Goal: Use online tool/utility: Use online tool/utility

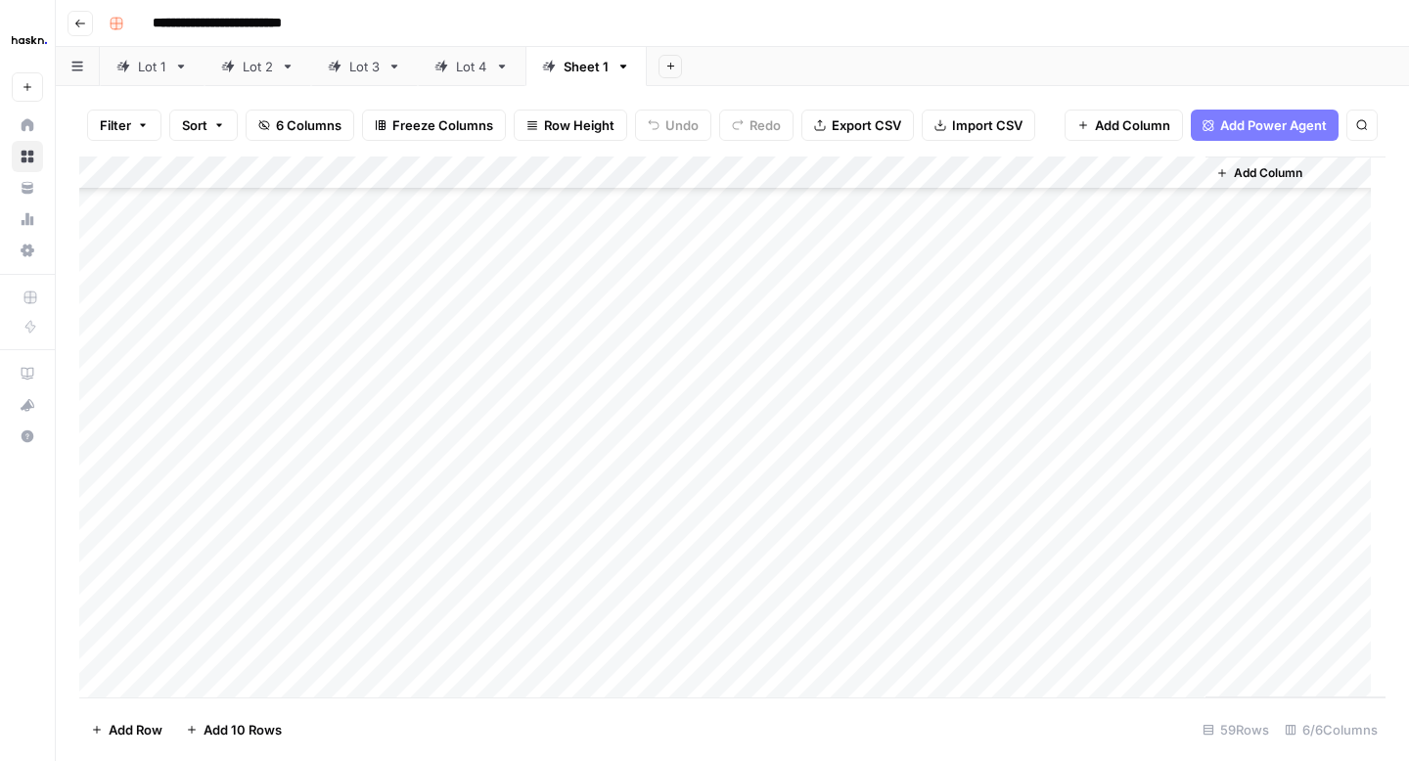
scroll to position [984, 0]
click at [1183, 419] on div "Add Column" at bounding box center [732, 427] width 1306 height 541
click at [1185, 455] on div "Add Column" at bounding box center [732, 427] width 1306 height 541
click at [1185, 484] on div "Add Column" at bounding box center [732, 427] width 1306 height 541
click at [1188, 513] on div "Add Column" at bounding box center [732, 427] width 1306 height 541
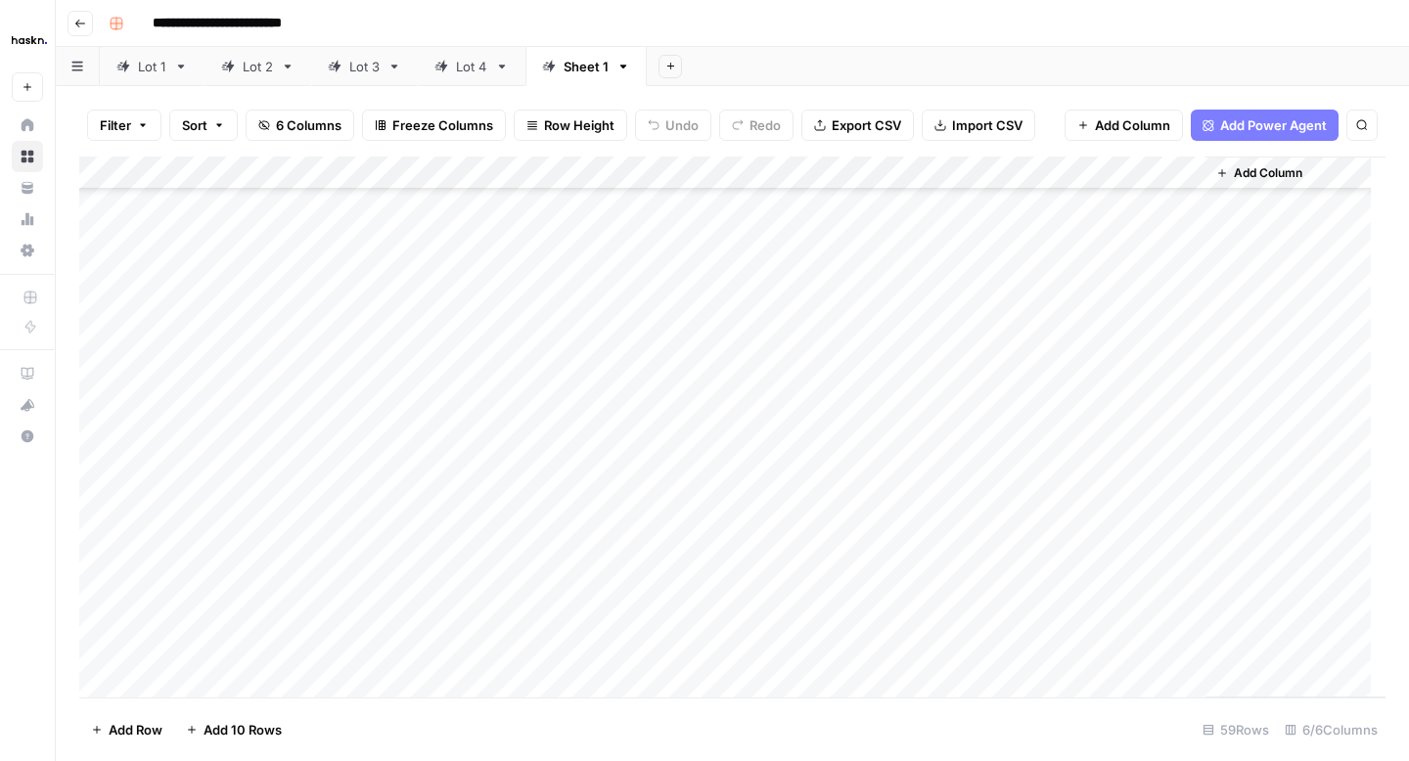
scroll to position [1077, 0]
click at [1184, 466] on div "Add Column" at bounding box center [732, 427] width 1306 height 541
click at [1187, 493] on div "Add Column" at bounding box center [732, 427] width 1306 height 541
click at [1181, 524] on div "Add Column" at bounding box center [732, 427] width 1306 height 541
click at [1186, 557] on div "Add Column" at bounding box center [732, 427] width 1306 height 541
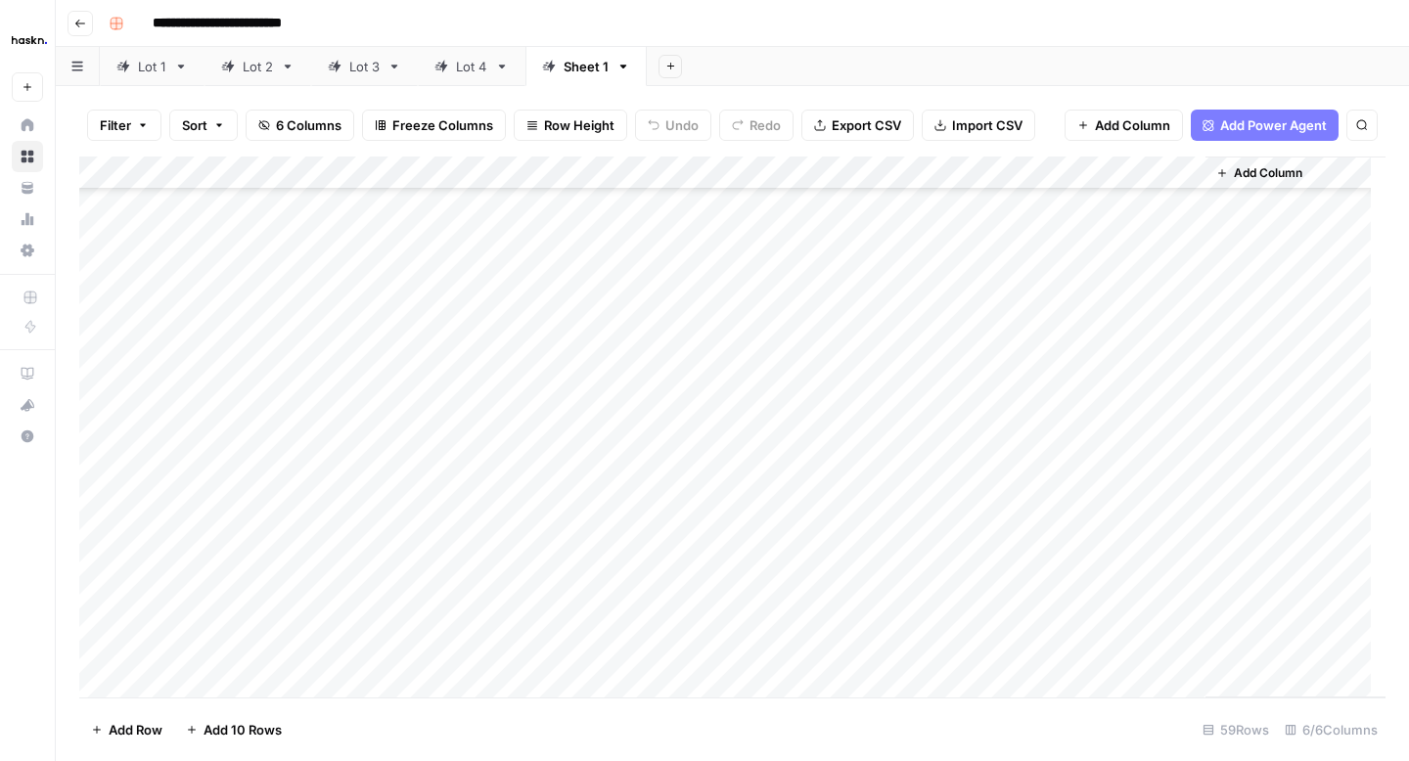
click at [1185, 527] on div "Add Column" at bounding box center [732, 427] width 1306 height 541
click at [1184, 586] on div "Add Column" at bounding box center [732, 427] width 1306 height 541
click at [1184, 271] on div "Add Column" at bounding box center [732, 427] width 1306 height 541
click at [1181, 305] on div "Add Column" at bounding box center [732, 427] width 1306 height 541
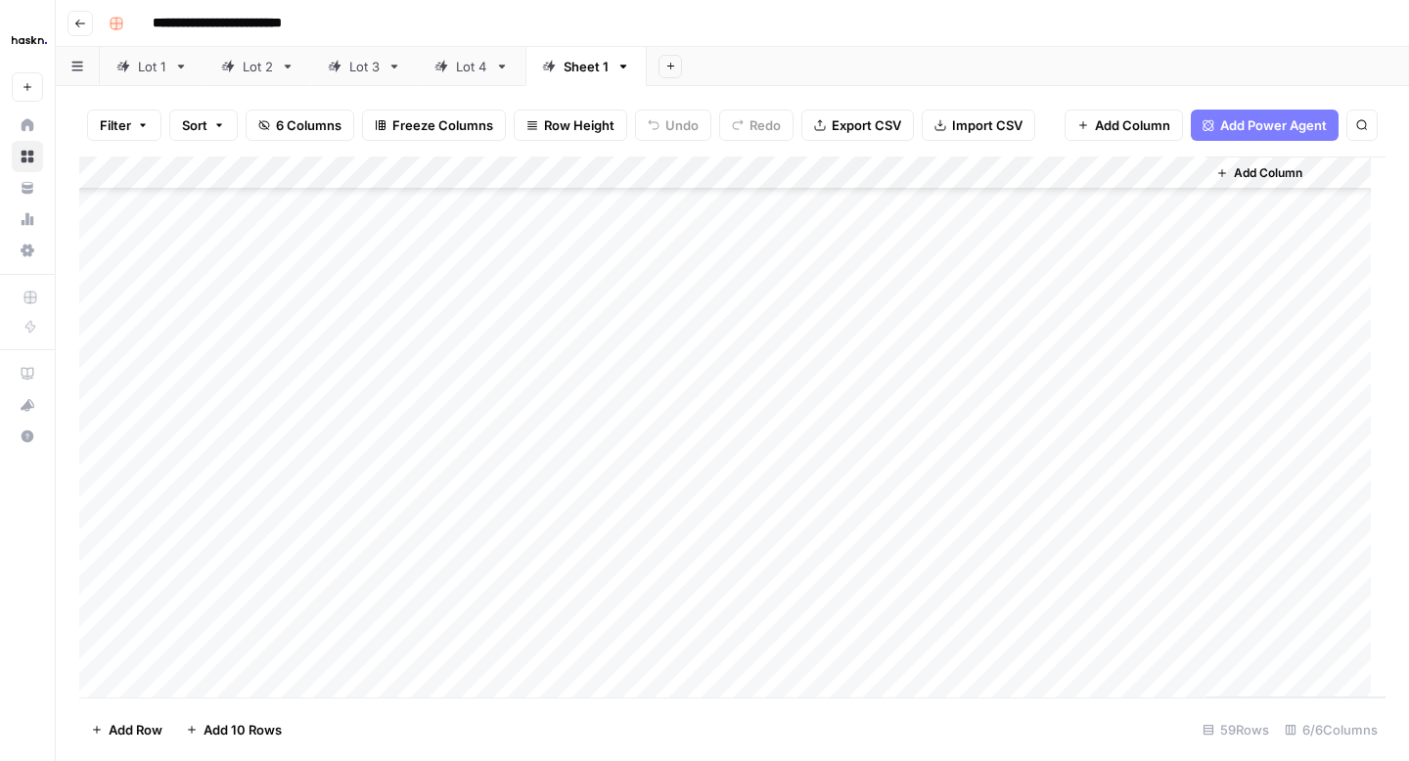
click at [1184, 344] on div "Add Column" at bounding box center [732, 427] width 1306 height 541
click at [1180, 373] on div "Add Column" at bounding box center [732, 427] width 1306 height 541
click at [1189, 411] on div "Add Column" at bounding box center [732, 427] width 1306 height 541
click at [1187, 381] on div "Add Column" at bounding box center [732, 427] width 1306 height 541
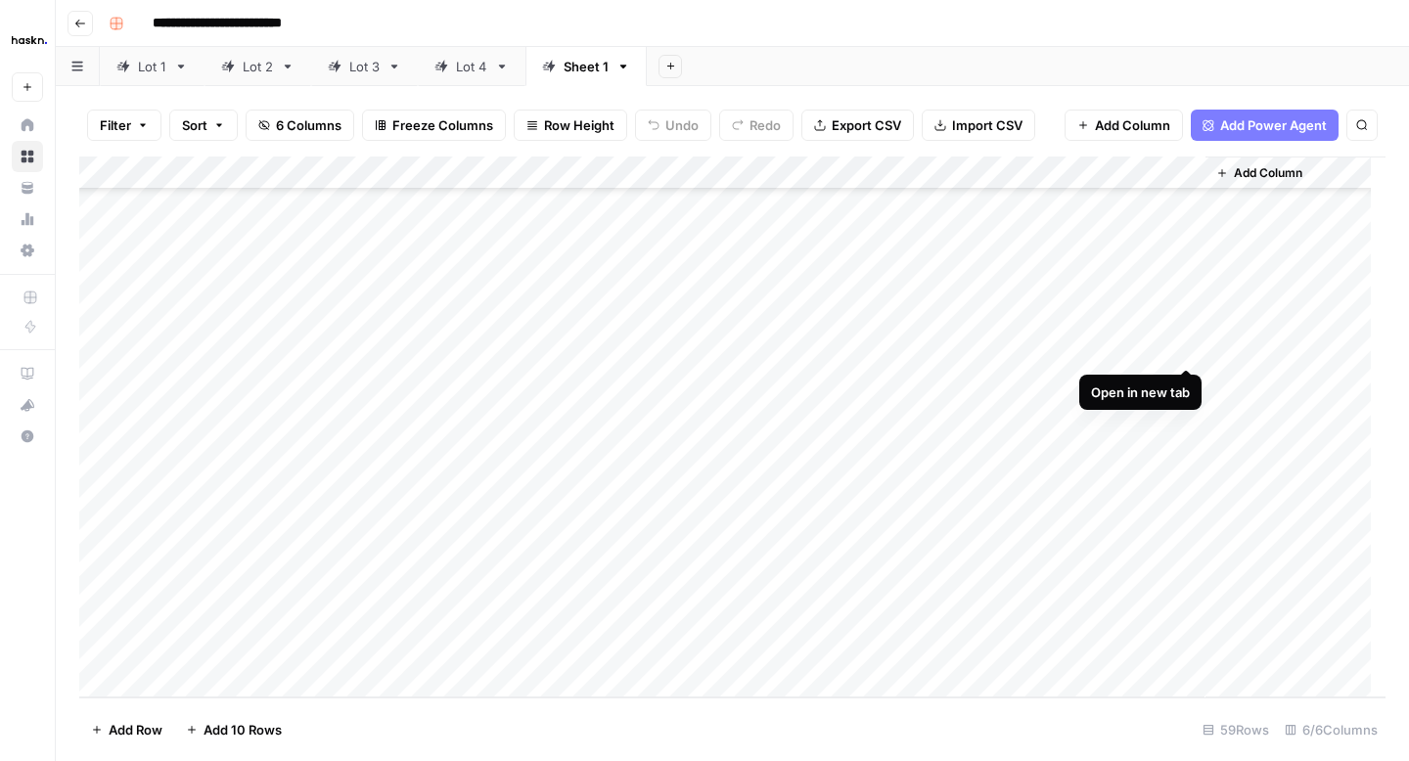
click at [1182, 347] on div "Add Column" at bounding box center [732, 427] width 1306 height 541
click at [1193, 412] on div "Add Column" at bounding box center [732, 427] width 1306 height 541
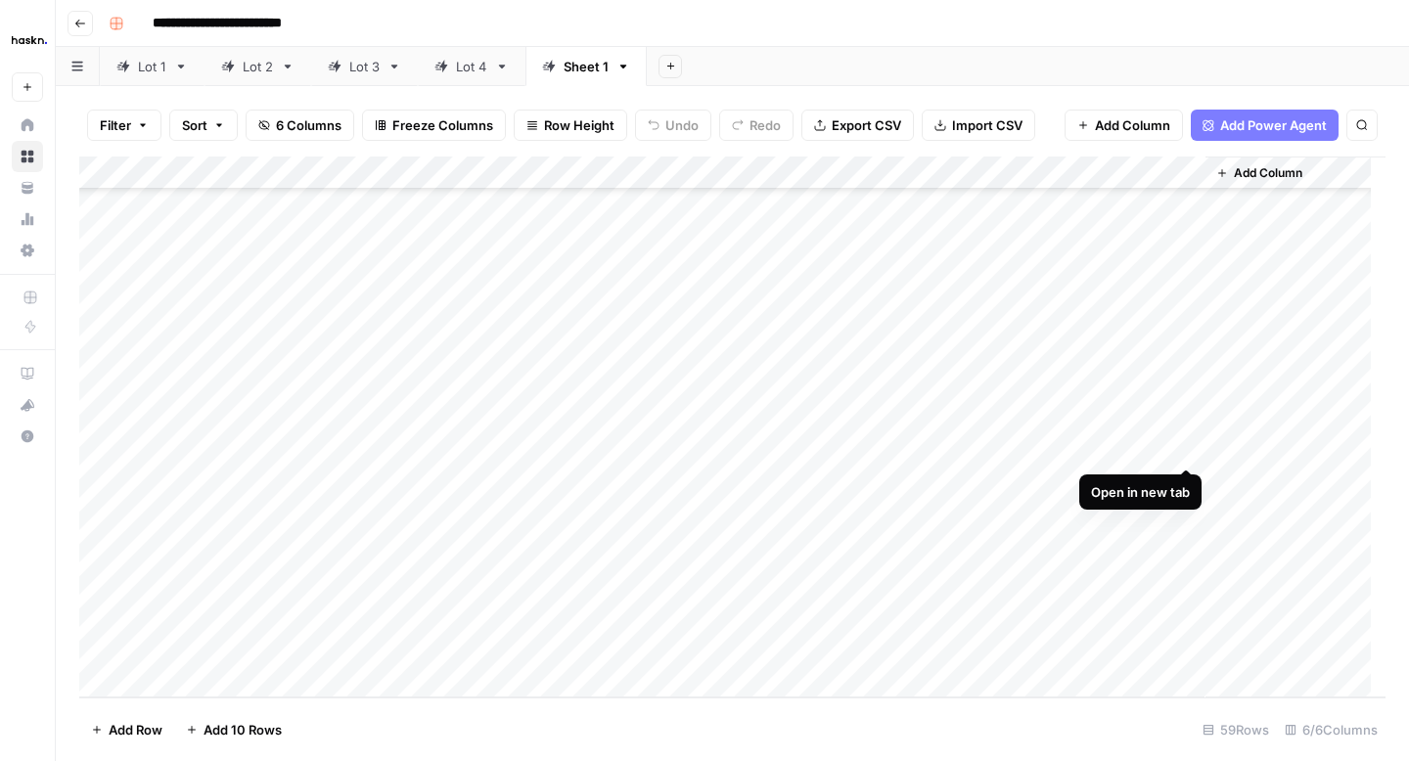
click at [1184, 449] on div "Add Column" at bounding box center [732, 427] width 1306 height 541
click at [1188, 479] on div "Add Column" at bounding box center [732, 427] width 1306 height 541
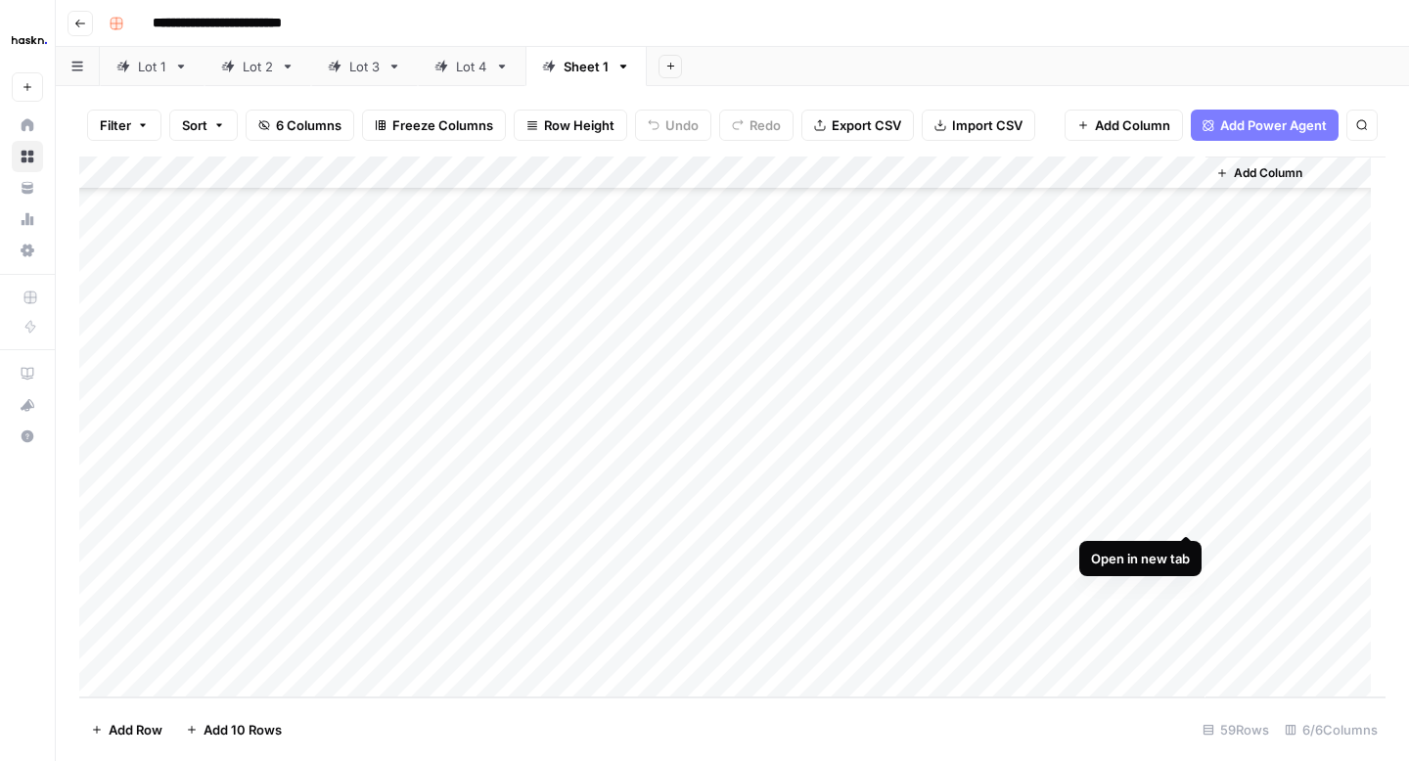
click at [1191, 519] on div "Add Column" at bounding box center [732, 427] width 1306 height 541
click at [1182, 552] on div "Add Column" at bounding box center [732, 427] width 1306 height 541
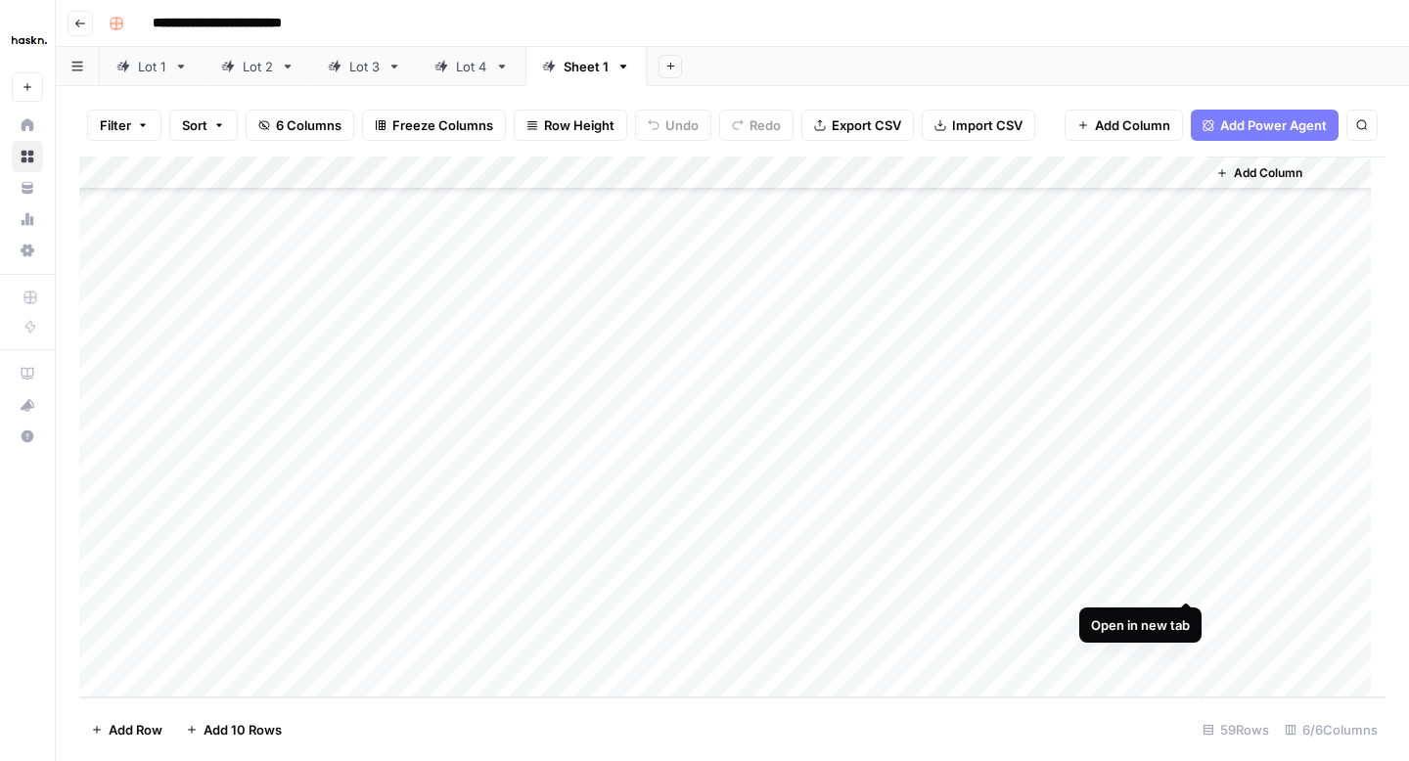
click at [1186, 575] on div "Add Column" at bounding box center [732, 427] width 1306 height 541
click at [1186, 613] on div "Add Column" at bounding box center [732, 427] width 1306 height 541
click at [1065, 642] on div "Add Column" at bounding box center [732, 427] width 1306 height 541
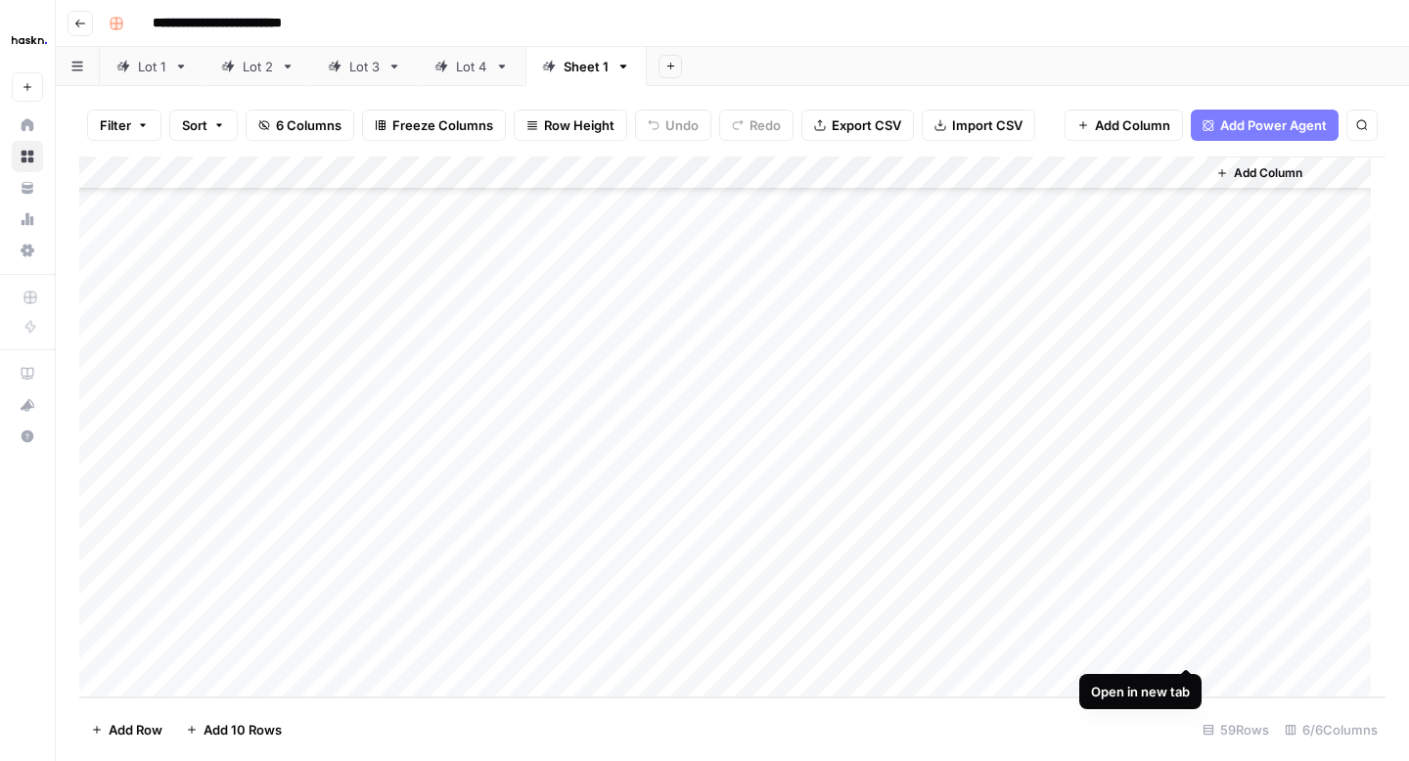
click at [1181, 643] on div "Add Column" at bounding box center [732, 427] width 1306 height 541
